Goal: Task Accomplishment & Management: Complete application form

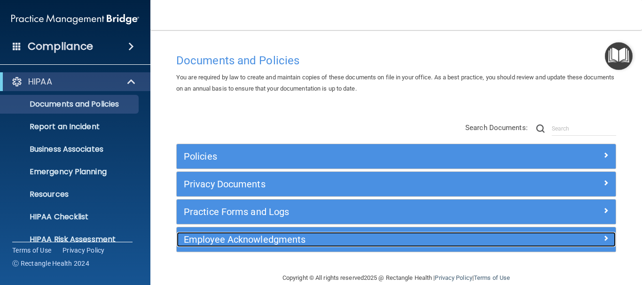
click at [240, 240] on h5 "Employee Acknowledgments" at bounding box center [342, 240] width 316 height 10
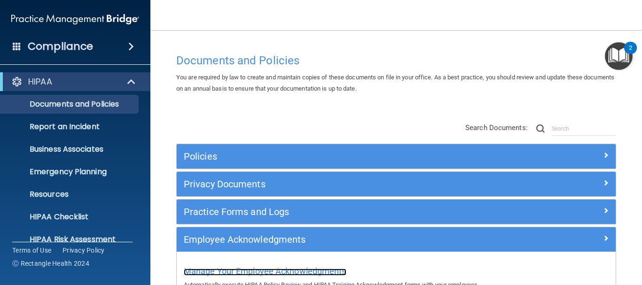
click at [241, 271] on span "Manage Your Employee Acknowledgments" at bounding box center [265, 272] width 163 height 10
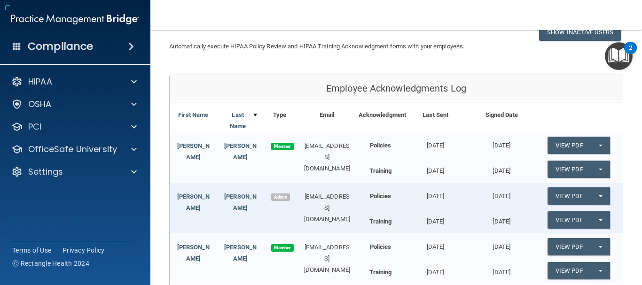
scroll to position [199, 0]
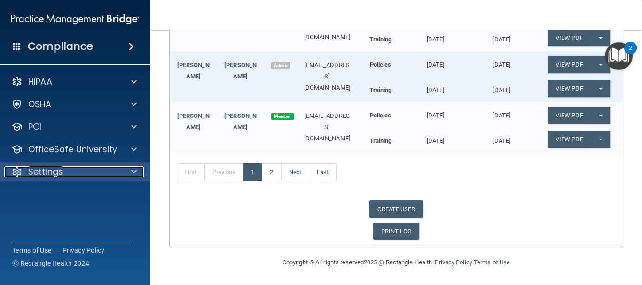
click at [130, 171] on div at bounding box center [133, 172] width 24 height 11
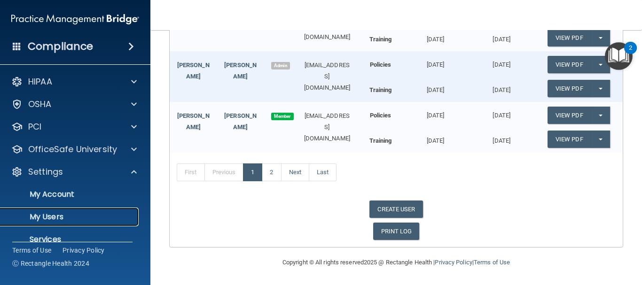
click at [83, 219] on p "My Users" at bounding box center [70, 217] width 128 height 9
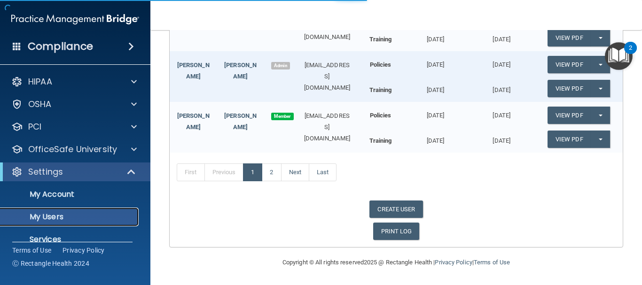
select select "20"
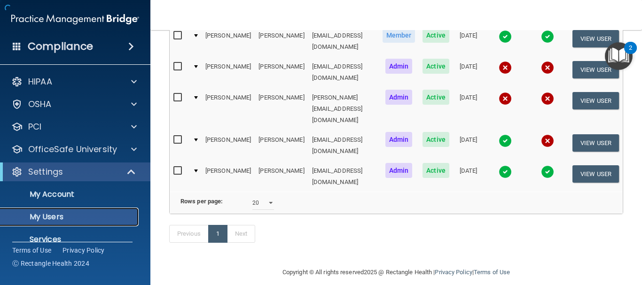
scroll to position [181, 0]
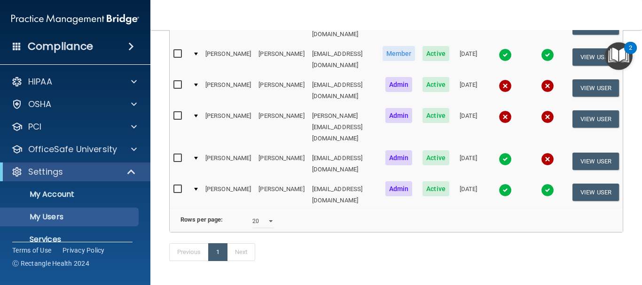
click at [638, 40] on main "Users Success! New user created. × Error! The user couldn't be created. × Succe…" at bounding box center [397, 157] width 492 height 255
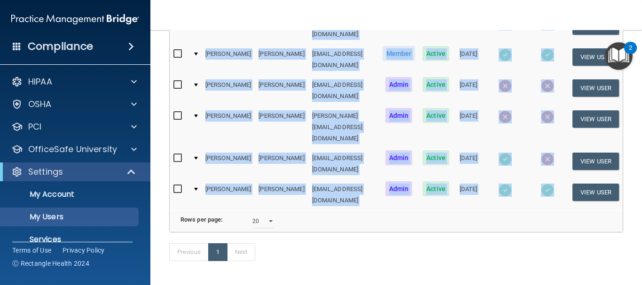
click at [639, 40] on main "Users Success! New user created. × Error! The user couldn't be created. × Succe…" at bounding box center [397, 157] width 492 height 255
click at [639, 38] on main "Users Success! New user created. × Error! The user couldn't be created. × Succe…" at bounding box center [397, 157] width 492 height 255
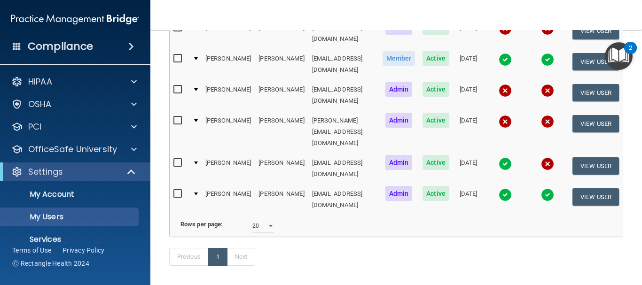
click at [547, 24] on nav "Toggle navigation [PERSON_NAME] [EMAIL_ADDRESS][DOMAIN_NAME] Manage My Enterpri…" at bounding box center [397, 15] width 492 height 30
click at [262, 219] on select "10 20 30 40 all" at bounding box center [264, 226] width 22 height 14
click at [305, 238] on div "Previous 1 Next" at bounding box center [396, 259] width 468 height 43
drag, startPoint x: 640, startPoint y: 49, endPoint x: 642, endPoint y: 29, distance: 20.8
click at [642, 29] on div "Toggle navigation [PERSON_NAME] [EMAIL_ADDRESS][DOMAIN_NAME] Manage My Enterpri…" at bounding box center [397, 142] width 492 height 285
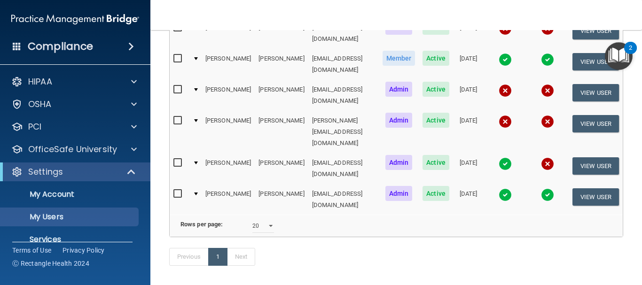
drag, startPoint x: 640, startPoint y: 32, endPoint x: 543, endPoint y: 98, distance: 117.4
click at [640, 32] on main "Users Success! New user created. × Error! The user couldn't be created. × Succe…" at bounding box center [397, 157] width 492 height 255
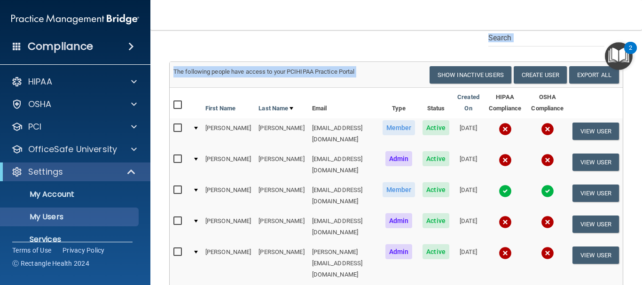
scroll to position [26, 0]
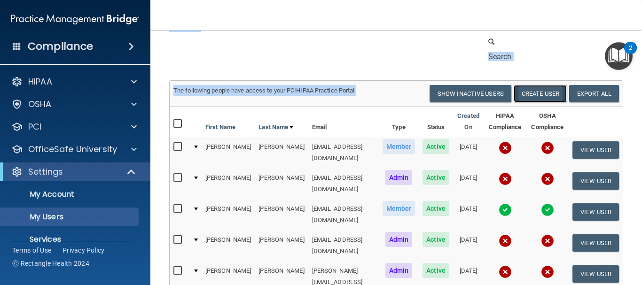
click at [532, 92] on button "Create User" at bounding box center [540, 93] width 53 height 17
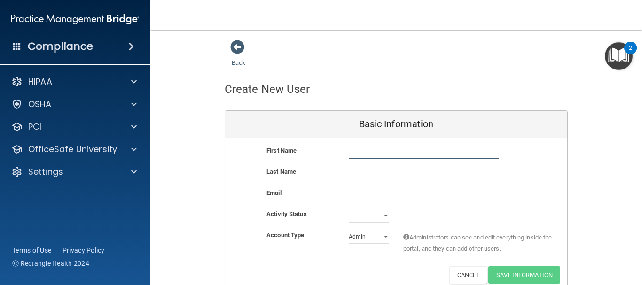
click at [368, 155] on input "text" at bounding box center [424, 152] width 150 height 14
type input "[PERSON_NAME]"
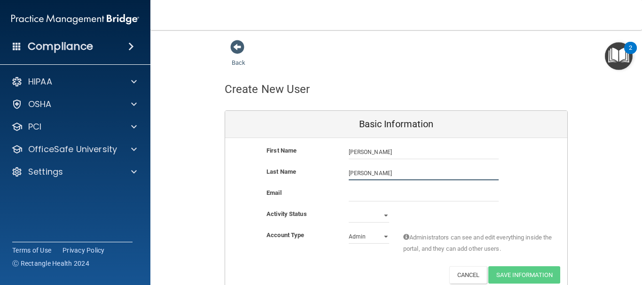
type input "[PERSON_NAME]"
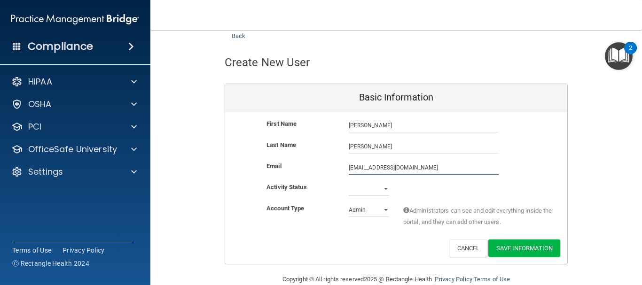
scroll to position [44, 0]
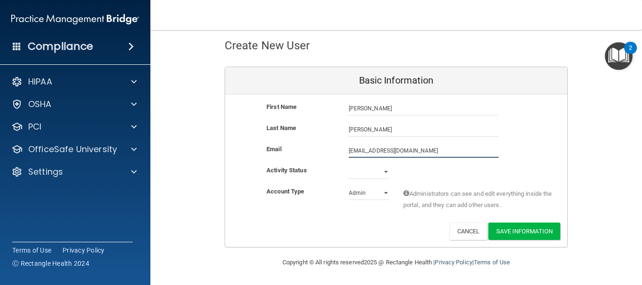
type input "[EMAIL_ADDRESS][DOMAIN_NAME]"
click at [383, 173] on select "Active Inactive" at bounding box center [369, 172] width 40 height 14
select select "active"
click at [349, 165] on select "Active Inactive" at bounding box center [369, 172] width 40 height 14
click at [381, 192] on select "Admin Member" at bounding box center [369, 193] width 40 height 14
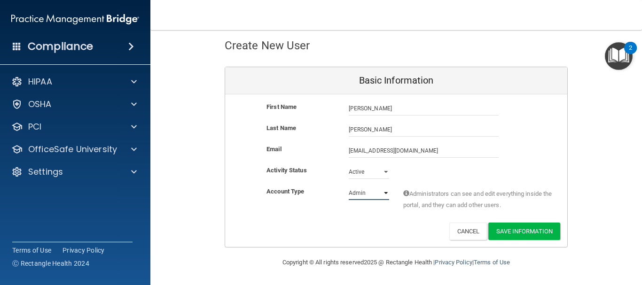
select select "practice_member"
click at [349, 186] on select "Admin Member" at bounding box center [369, 193] width 40 height 14
click at [496, 233] on button "Save Information" at bounding box center [525, 231] width 72 height 17
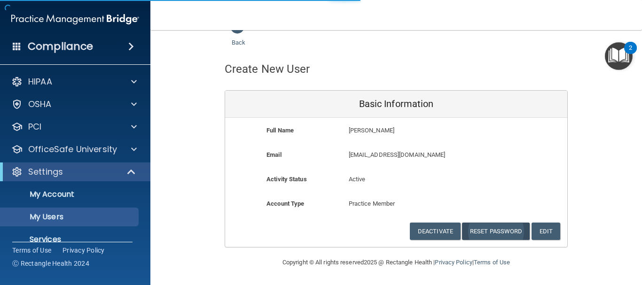
select select "20"
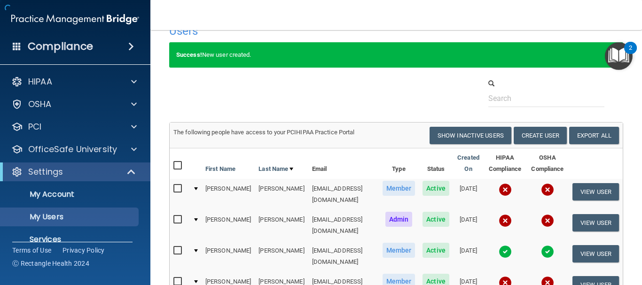
scroll to position [243, 0]
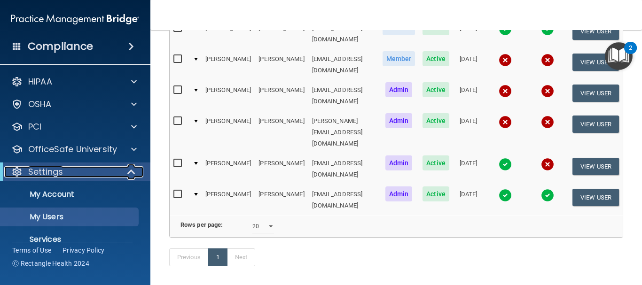
click at [86, 170] on div "Settings" at bounding box center [62, 172] width 116 height 11
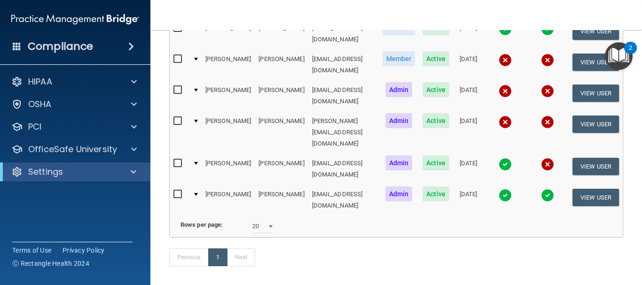
click at [90, 19] on img at bounding box center [75, 19] width 128 height 19
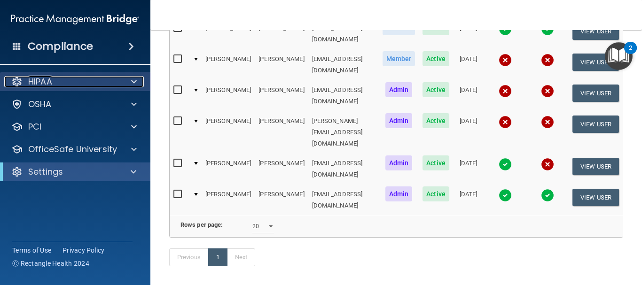
click at [75, 81] on div "HIPAA" at bounding box center [62, 81] width 117 height 11
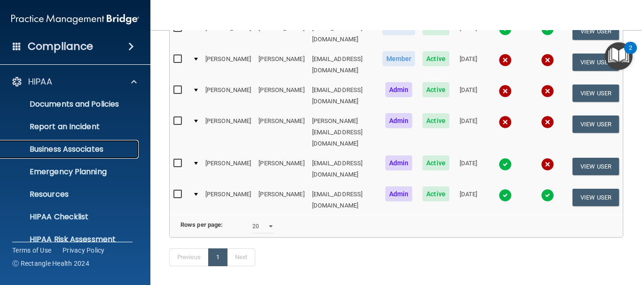
click at [80, 153] on p "Business Associates" at bounding box center [70, 149] width 128 height 9
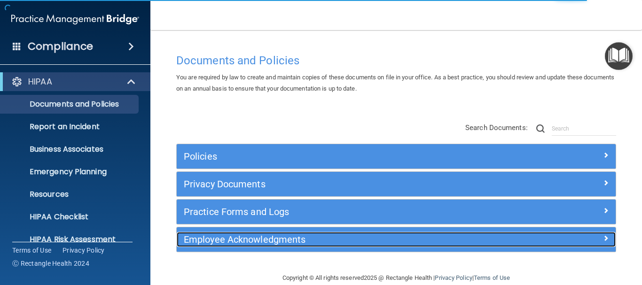
click at [225, 238] on h5 "Employee Acknowledgments" at bounding box center [342, 240] width 316 height 10
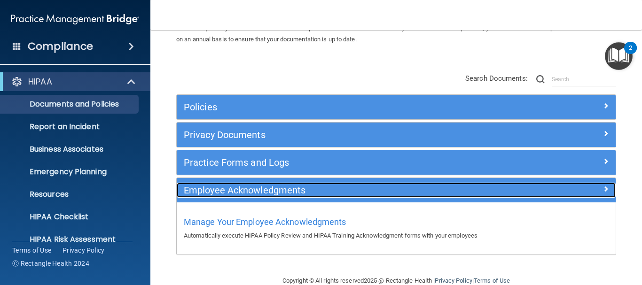
scroll to position [68, 0]
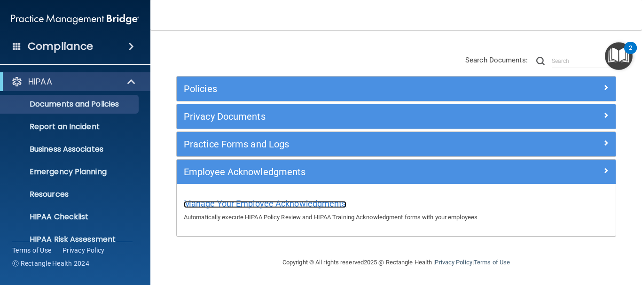
click at [285, 205] on span "Manage Your Employee Acknowledgments" at bounding box center [265, 204] width 163 height 10
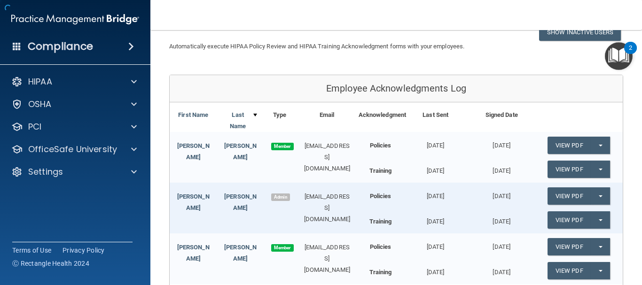
scroll to position [199, 0]
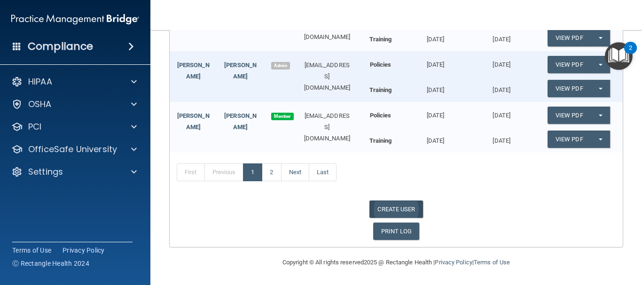
click at [385, 206] on link "CREATE USER" at bounding box center [396, 209] width 53 height 17
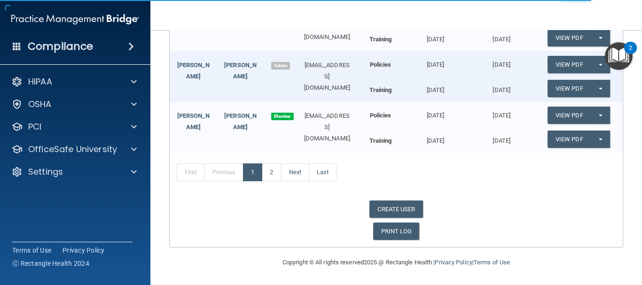
select select "practice_admin"
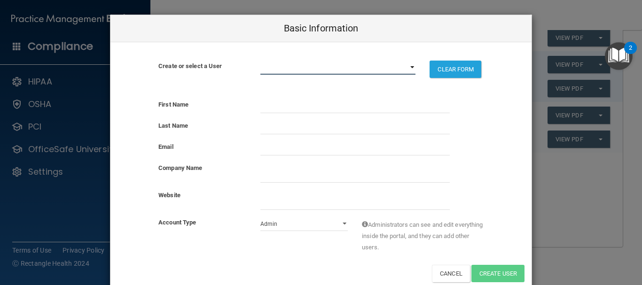
click at [410, 68] on select "bfc8xey@virginia.edu myhc@drzchambers.com dominique@drzchambers.com erin@drzcha…" at bounding box center [339, 68] width 156 height 14
click at [429, 142] on input "email" at bounding box center [356, 149] width 190 height 14
click at [283, 65] on select "bfc8xey@virginia.edu myhc@drzchambers.com dominique@drzchambers.com erin@drzcha…" at bounding box center [339, 68] width 156 height 14
select select "1"
click at [261, 61] on select "bfc8xey@virginia.edu myhc@drzchambers.com dominique@drzchambers.com erin@drzcha…" at bounding box center [339, 68] width 156 height 14
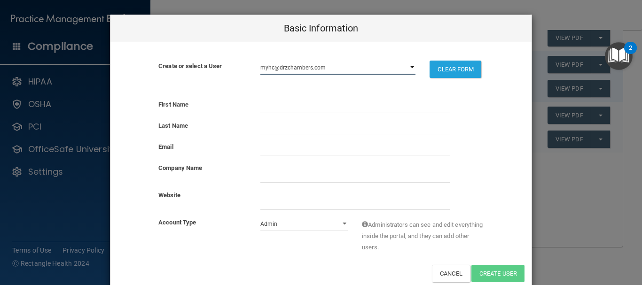
select select "practice_member"
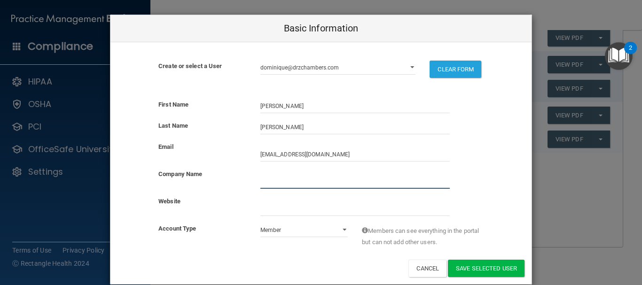
click at [293, 176] on input "company_name" at bounding box center [356, 182] width 190 height 14
click at [291, 174] on div at bounding box center [356, 179] width 204 height 20
click at [464, 268] on button "Save selected User" at bounding box center [486, 268] width 77 height 17
click at [470, 269] on button "Save selected User" at bounding box center [486, 268] width 77 height 17
click at [566, 224] on div "Basic Information Create or select a User bfc8xey@virginia.edu myhc@drzchambers…" at bounding box center [321, 142] width 642 height 285
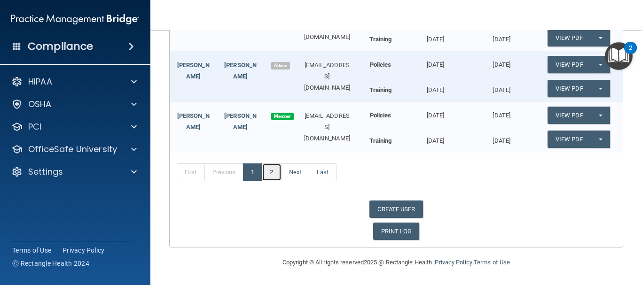
click at [271, 173] on link "2" at bounding box center [271, 173] width 19 height 18
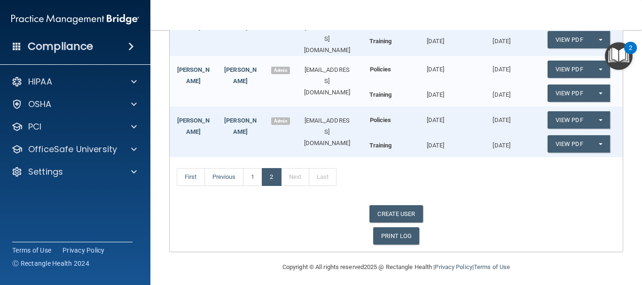
scroll to position [250, 0]
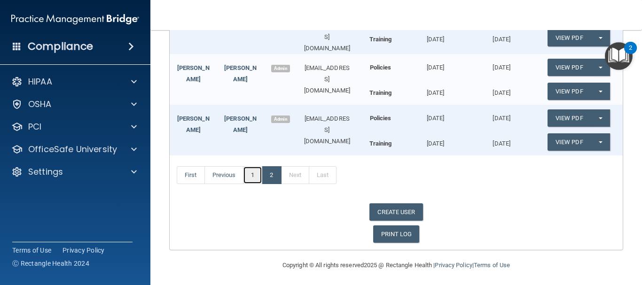
click at [251, 171] on link "1" at bounding box center [252, 176] width 19 height 18
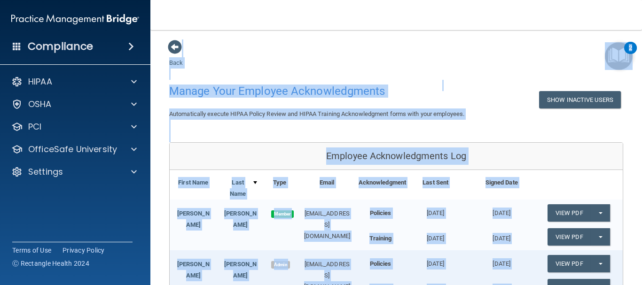
drag, startPoint x: 639, startPoint y: 3, endPoint x: 633, endPoint y: 47, distance: 44.6
click at [633, 47] on body "Compliance HIPAA Documents and Policies Report an Incident Business Associates …" at bounding box center [321, 142] width 642 height 285
click at [619, 111] on div "Automatically execute HIPAA Policy Review and HIPAA Training Acknowledgment for…" at bounding box center [396, 114] width 468 height 11
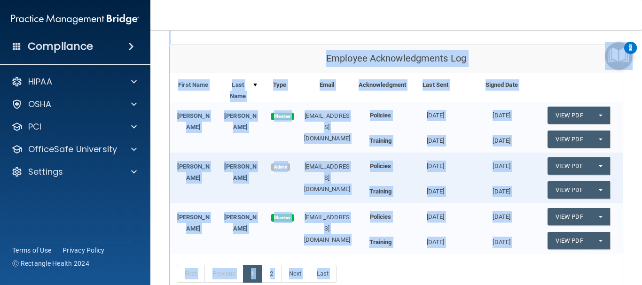
scroll to position [100, 0]
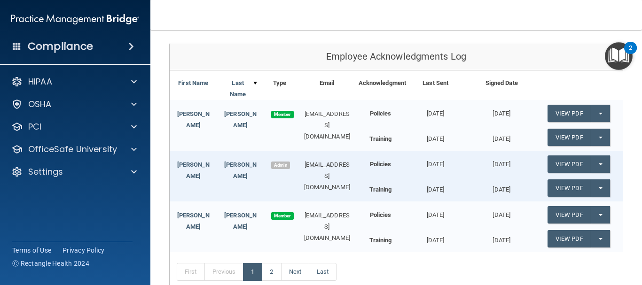
click at [519, 23] on nav "Toggle navigation [PERSON_NAME] [EMAIL_ADDRESS][DOMAIN_NAME] Manage My Enterpri…" at bounding box center [397, 15] width 492 height 30
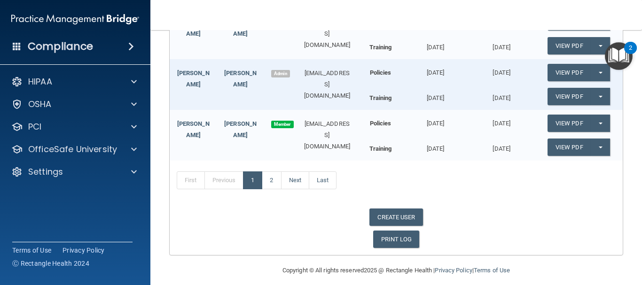
scroll to position [192, 0]
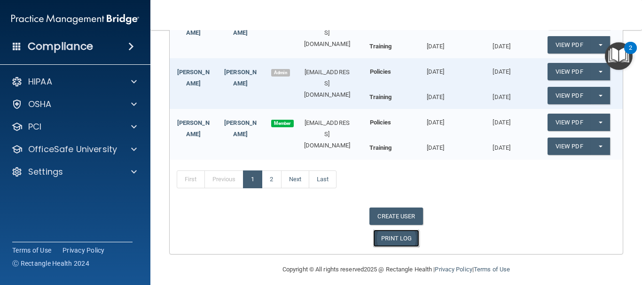
click at [386, 238] on link "PRINT LOG" at bounding box center [396, 238] width 47 height 17
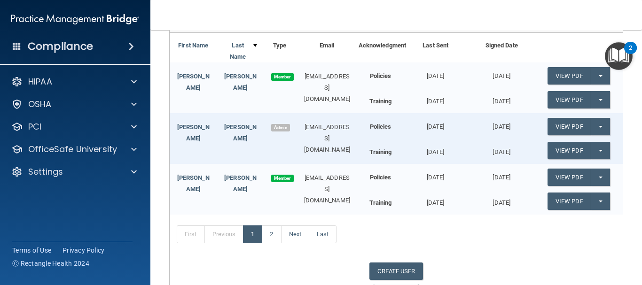
scroll to position [127, 0]
